Goal: Task Accomplishment & Management: Complete application form

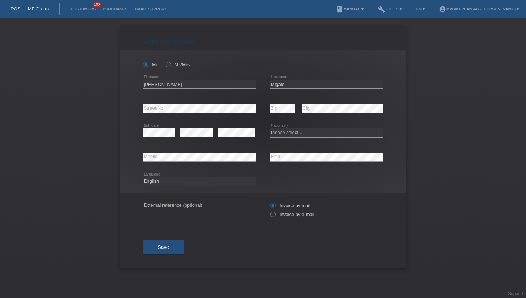
click at [88, 12] on li "Customers 100" at bounding box center [83, 9] width 32 height 18
click at [85, 9] on link "Customers" at bounding box center [83, 9] width 32 height 4
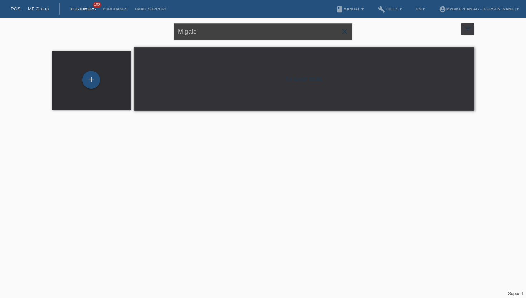
click at [188, 33] on input "Migale" at bounding box center [263, 31] width 179 height 17
click at [187, 33] on input "Migale" at bounding box center [263, 31] width 179 height 17
type input "andri ernst"
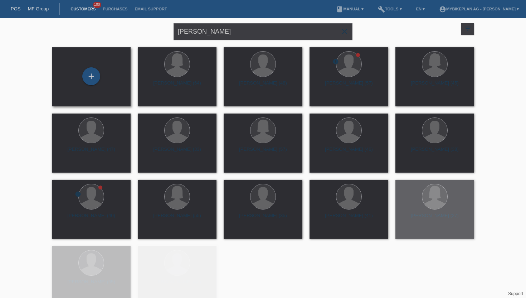
click at [99, 81] on div "+" at bounding box center [91, 76] width 67 height 19
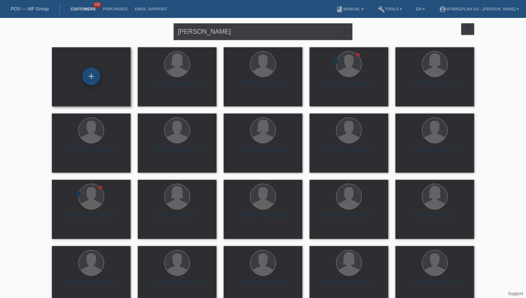
click at [97, 80] on div "+" at bounding box center [91, 76] width 17 height 12
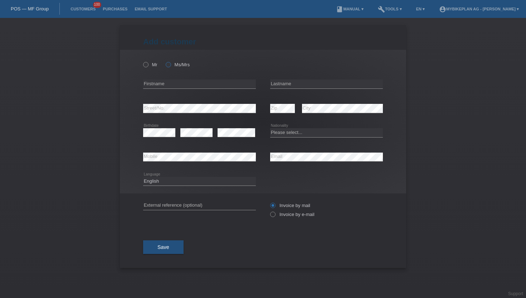
click at [165, 61] on icon at bounding box center [165, 61] width 0 height 0
click at [167, 66] on input "Ms/Mrs" at bounding box center [168, 64] width 5 height 5
radio input "true"
click at [142, 61] on icon at bounding box center [142, 61] width 0 height 0
click at [147, 66] on input "Mr" at bounding box center [145, 64] width 5 height 5
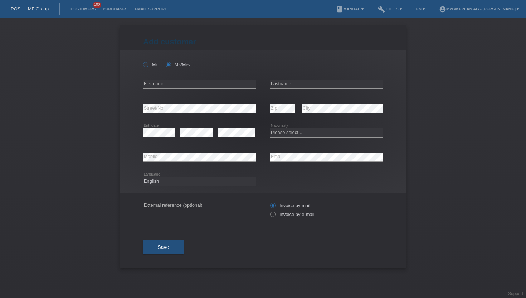
radio input "true"
click at [172, 93] on div "error Firstname" at bounding box center [199, 84] width 113 height 24
click at [172, 84] on input "text" at bounding box center [199, 83] width 113 height 9
type input "Andri"
click at [319, 84] on input "text" at bounding box center [326, 83] width 113 height 9
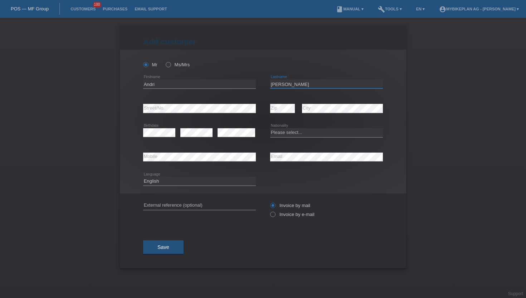
type input "[PERSON_NAME]"
click at [179, 103] on div "error Street/No." at bounding box center [199, 108] width 113 height 24
click at [279, 136] on select "Please select... Switzerland Austria Germany Liechtenstein ------------ Afghani…" at bounding box center [326, 132] width 113 height 9
select select "CH"
click at [270, 128] on select "Please select... Switzerland Austria Germany Liechtenstein ------------ Afghani…" at bounding box center [326, 132] width 113 height 9
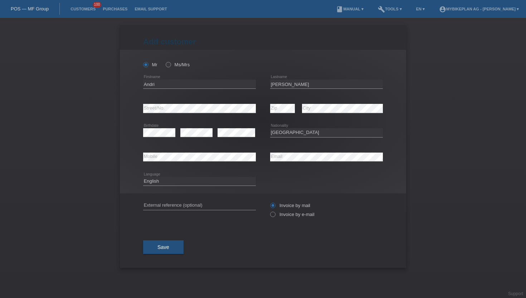
click at [74, 174] on div "Add customer Add customer Add customer Mr Ms/Mrs Andri" at bounding box center [263, 158] width 526 height 280
click at [202, 183] on select "Deutsch Français Italiano English" at bounding box center [199, 181] width 113 height 9
select select "de"
click at [143, 177] on select "Deutsch Français Italiano English" at bounding box center [199, 181] width 113 height 9
click at [302, 214] on label "Invoice by e-mail" at bounding box center [292, 214] width 44 height 5
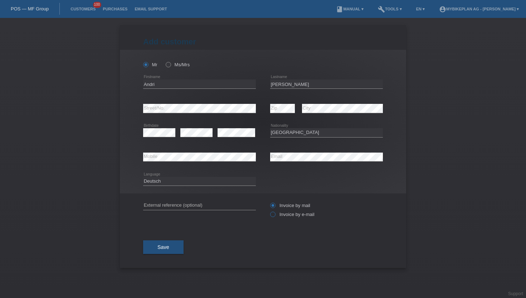
click at [275, 214] on input "Invoice by e-mail" at bounding box center [272, 216] width 5 height 9
radio input "true"
click at [163, 250] on span "Save" at bounding box center [163, 247] width 12 height 6
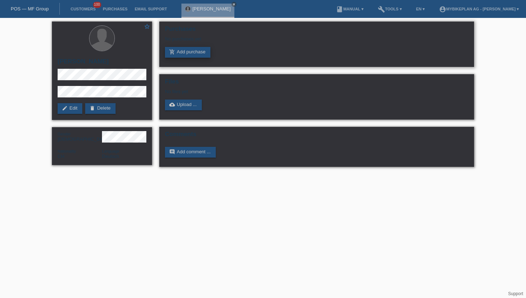
click at [186, 54] on link "add_shopping_cart Add purchase" at bounding box center [187, 52] width 45 height 11
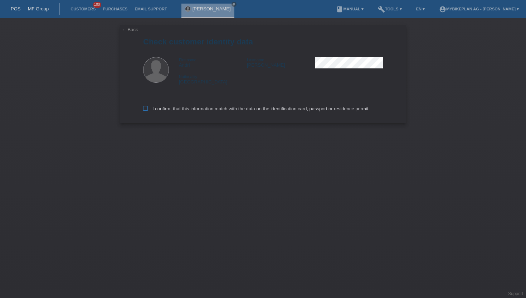
click at [161, 111] on label "I confirm, that this information match with the data on the identification card…" at bounding box center [256, 108] width 227 height 5
click at [148, 111] on input "I confirm, that this information match with the data on the identification card…" at bounding box center [145, 108] width 5 height 5
checkbox input "true"
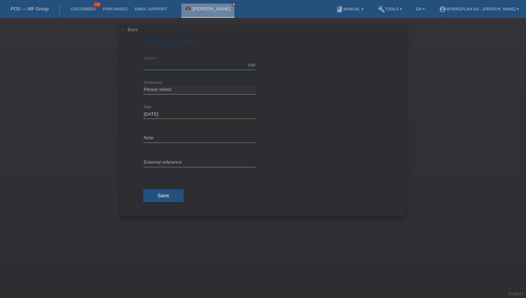
click at [158, 67] on input "text" at bounding box center [199, 65] width 113 height 9
type input "7299.00"
click at [158, 67] on input "7299.00" at bounding box center [199, 65] width 113 height 9
click at [164, 90] on select "Please select 6 instalments 12 instalments 18 instalments 24 instalments 36 ins…" at bounding box center [199, 89] width 113 height 9
select select "487"
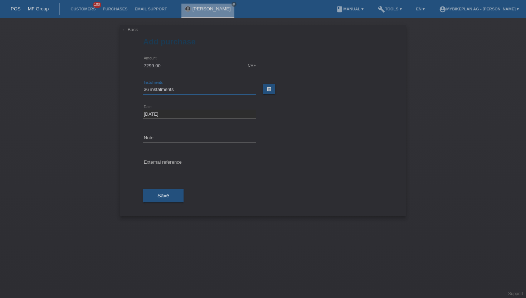
click at [143, 85] on select "Please select 6 instalments 12 instalments 18 instalments 24 instalments 36 ins…" at bounding box center [199, 89] width 113 height 9
click at [170, 168] on div "error External reference" at bounding box center [199, 163] width 113 height 24
click at [171, 163] on input "text" at bounding box center [199, 162] width 113 height 9
paste input "45385190023"
type input "45385190023"
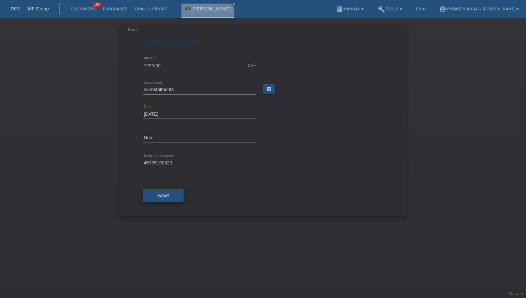
click at [162, 198] on span "Save" at bounding box center [163, 196] width 12 height 6
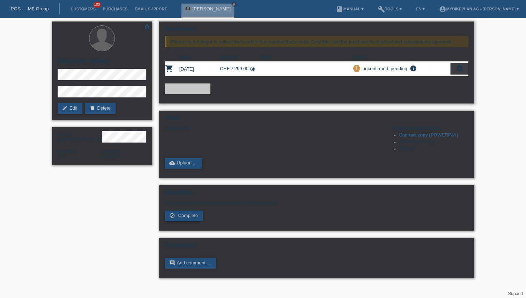
click at [460, 71] on icon "settings" at bounding box center [460, 68] width 8 height 8
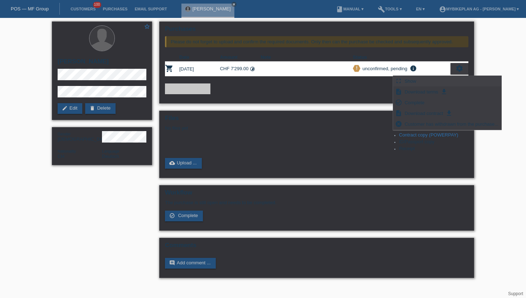
click at [413, 80] on span "Show" at bounding box center [411, 81] width 14 height 9
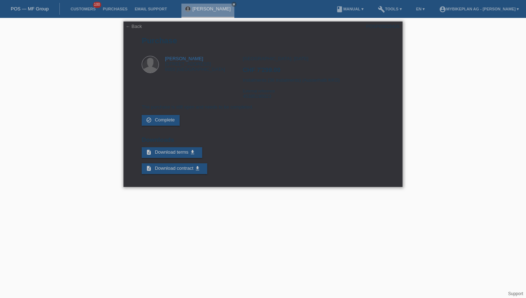
click at [394, 27] on div "POSP00028426" at bounding box center [383, 26] width 34 height 5
copy div "POSP00028426"
